Goal: Register for event/course

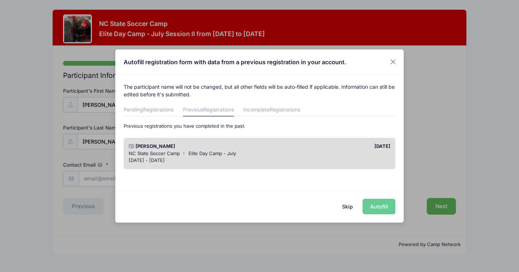
click at [321, 157] on div "Jul 14 - Jul 17, 2025" at bounding box center [260, 160] width 262 height 7
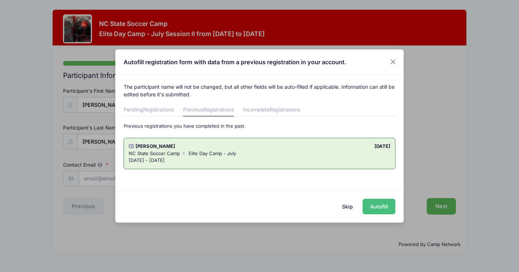
click at [390, 210] on button "Autofill" at bounding box center [378, 206] width 33 height 15
type input "[EMAIL_ADDRESS][DOMAIN_NAME]"
type input "01/04/2016"
type input "3201 Ringland Road"
type input "Raleigh"
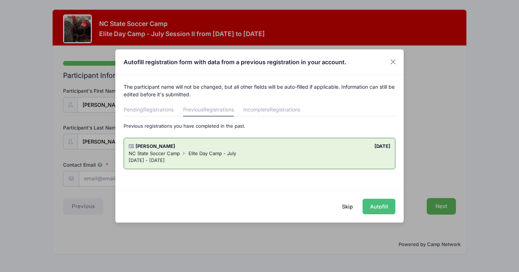
select select "NC"
type input "27613"
select select "YES"
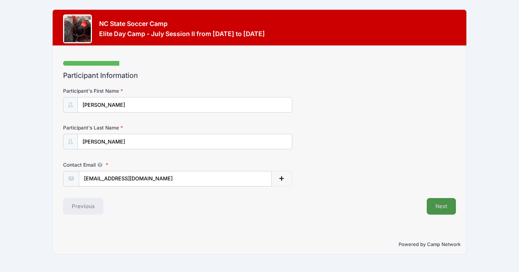
click at [449, 206] on button "Next" at bounding box center [441, 206] width 29 height 17
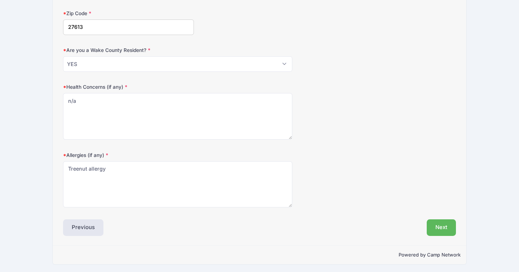
scroll to position [227, 0]
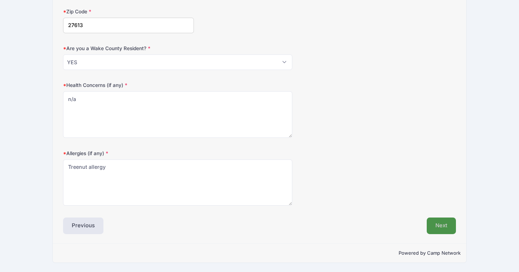
click at [445, 225] on button "Next" at bounding box center [441, 225] width 29 height 17
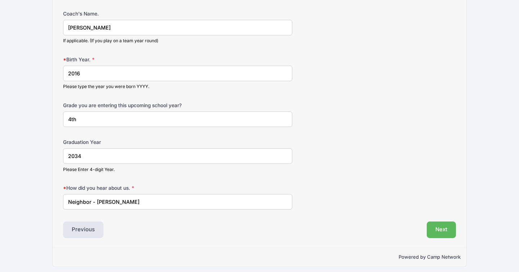
scroll to position [524, 0]
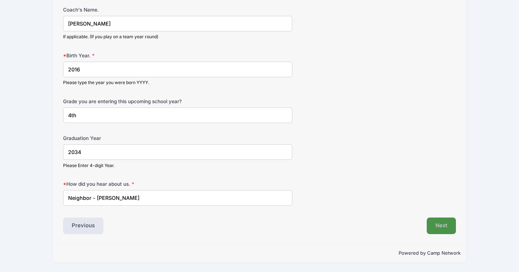
click at [445, 226] on button "Next" at bounding box center [441, 225] width 29 height 17
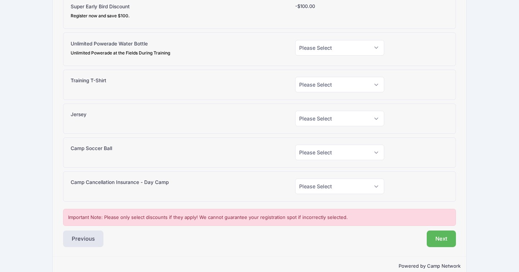
scroll to position [94, 0]
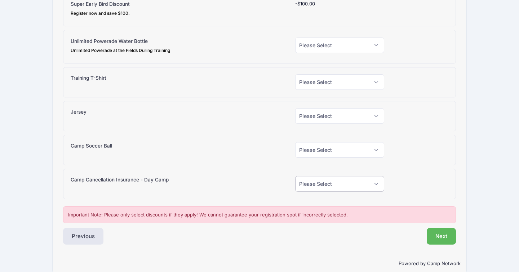
click at [347, 186] on select "Please Select Yes (+$95.00) No" at bounding box center [339, 183] width 89 height 15
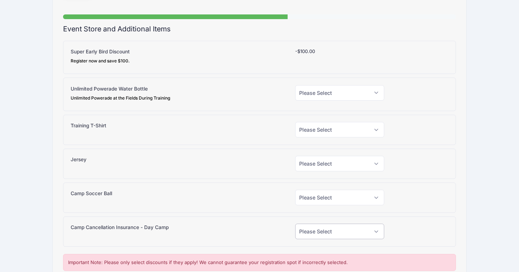
scroll to position [44, 0]
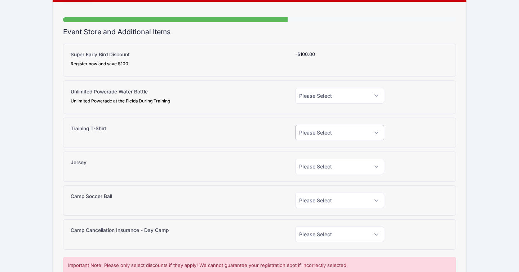
click at [358, 132] on select "Please Select Yes (+$20.00) No" at bounding box center [339, 132] width 89 height 15
select select "1"
click at [295, 125] on select "Please Select Yes (+$20.00) No" at bounding box center [339, 132] width 89 height 15
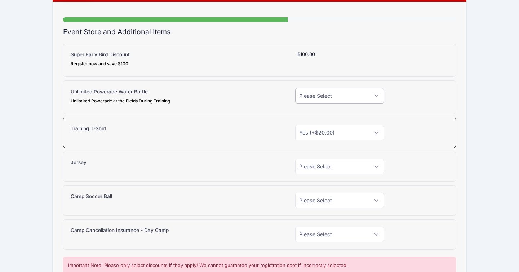
click at [362, 94] on select "Please Select Yes (+$15.00) No" at bounding box center [339, 95] width 89 height 15
select select "1"
click at [295, 88] on select "Please Select Yes (+$15.00) No" at bounding box center [339, 95] width 89 height 15
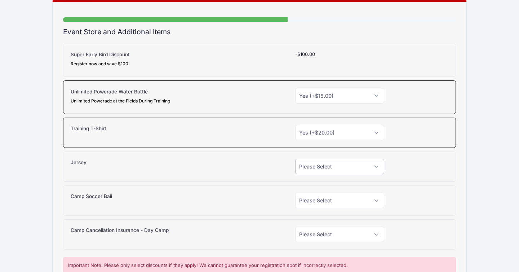
click at [354, 170] on select "Please Select Yes (+$30.00) No" at bounding box center [339, 166] width 89 height 15
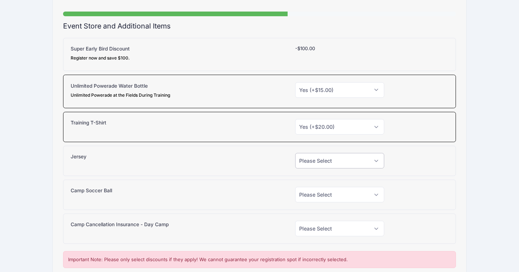
scroll to position [48, 0]
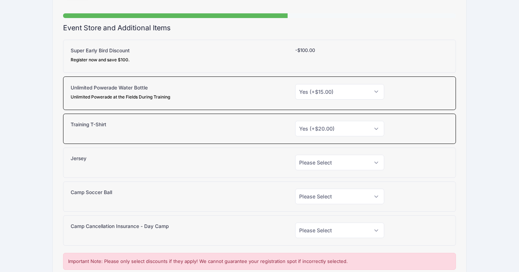
click at [306, 57] on div "Please Select Yes (-$100.00) No -$100.00" at bounding box center [339, 56] width 96 height 19
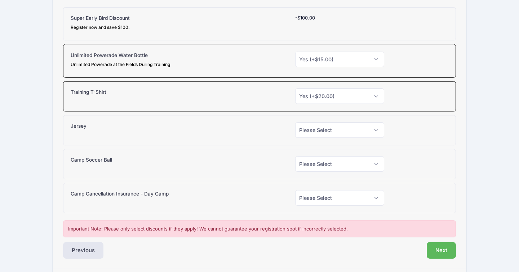
scroll to position [104, 0]
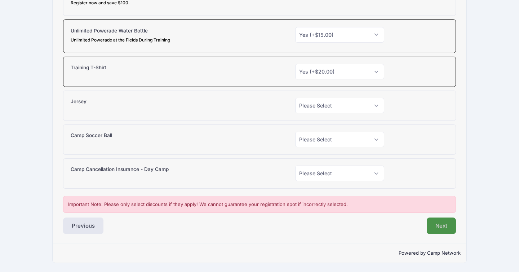
click at [449, 229] on button "Next" at bounding box center [441, 225] width 29 height 17
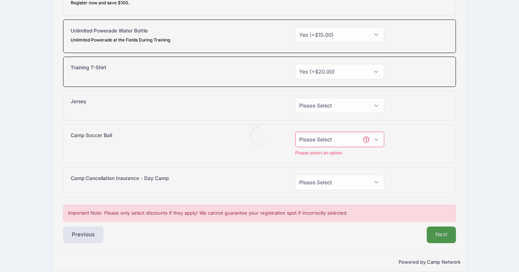
scroll to position [113, 0]
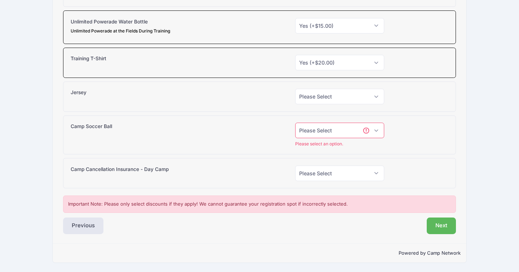
click at [373, 131] on select "Please Select Yes (+$38.00) No" at bounding box center [339, 130] width 89 height 15
select select "0"
click at [295, 131] on select "Please Select Yes (+$38.00) No" at bounding box center [339, 130] width 89 height 15
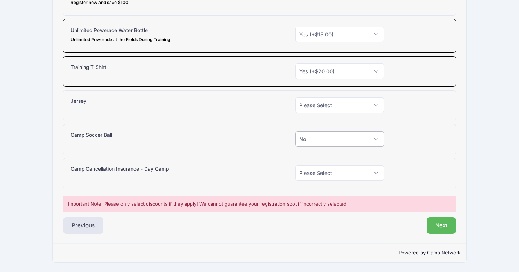
scroll to position [104, 0]
click at [361, 103] on select "Please Select Yes (+$30.00) No" at bounding box center [339, 105] width 89 height 15
select select "0"
click at [295, 98] on select "Please Select Yes (+$30.00) No" at bounding box center [339, 105] width 89 height 15
click at [352, 175] on select "Please Select Yes (+$95.00) No" at bounding box center [339, 172] width 89 height 15
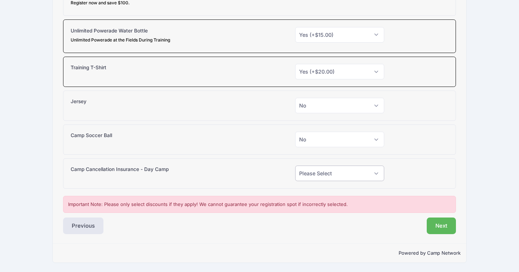
select select "0"
click at [295, 165] on select "Please Select Yes (+$95.00) No" at bounding box center [339, 172] width 89 height 15
click at [442, 226] on button "Next" at bounding box center [441, 225] width 29 height 17
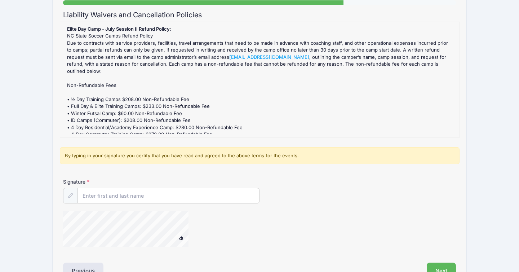
scroll to position [62, 0]
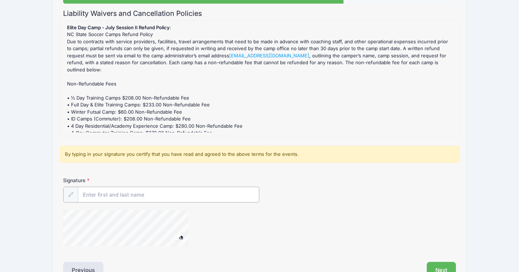
click at [141, 198] on input "Signature" at bounding box center [168, 194] width 181 height 15
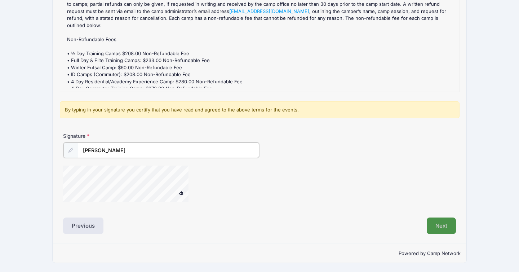
type input "cameron duncan"
click at [439, 227] on button "Next" at bounding box center [441, 225] width 29 height 17
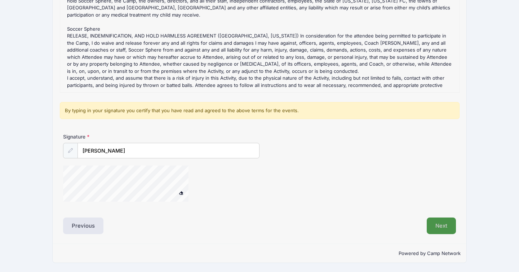
click at [440, 230] on button "Next" at bounding box center [441, 225] width 29 height 17
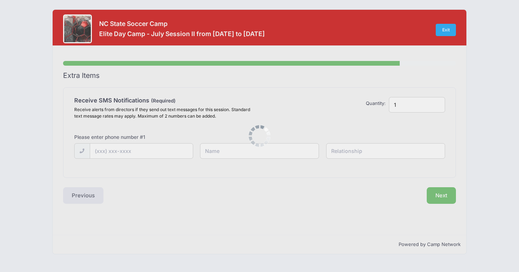
scroll to position [0, 0]
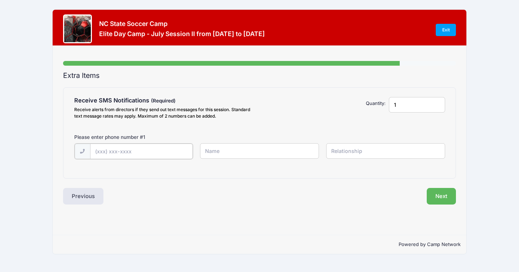
click at [142, 151] on input "text" at bounding box center [141, 150] width 103 height 15
type input "(323) 839-1527"
type input "Cameron"
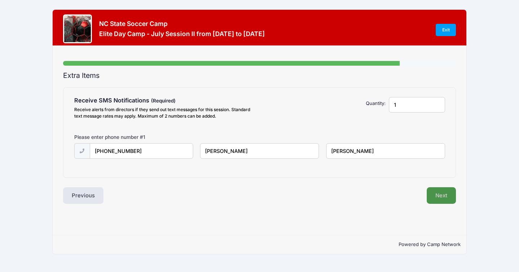
type input "[PERSON_NAME]"
click at [451, 197] on button "Next" at bounding box center [441, 195] width 29 height 17
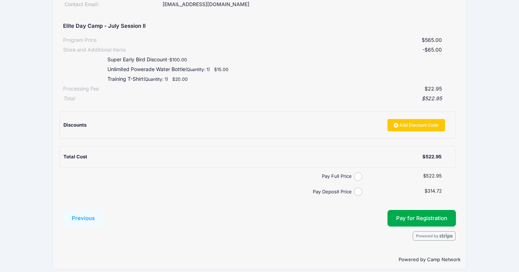
scroll to position [126, 0]
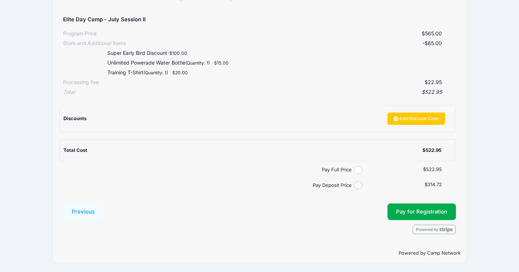
click at [360, 171] on input "Pay Full Price" at bounding box center [358, 170] width 8 height 8
radio input "true"
click at [413, 212] on button "Pay for Registration" at bounding box center [421, 211] width 68 height 17
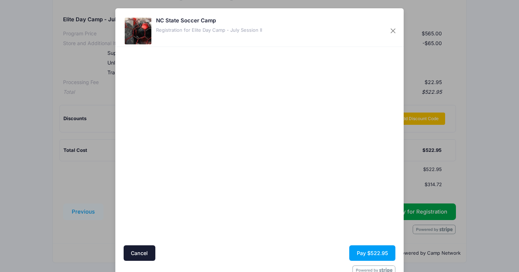
click at [319, 215] on div at bounding box center [329, 145] width 133 height 191
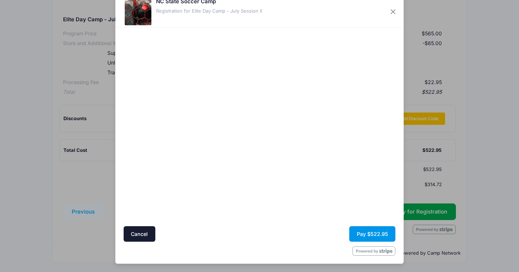
click at [379, 234] on button "Pay $522.95" at bounding box center [372, 233] width 46 height 15
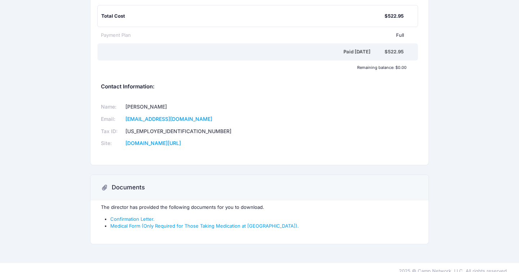
scroll to position [218, 0]
